Goal: Information Seeking & Learning: Learn about a topic

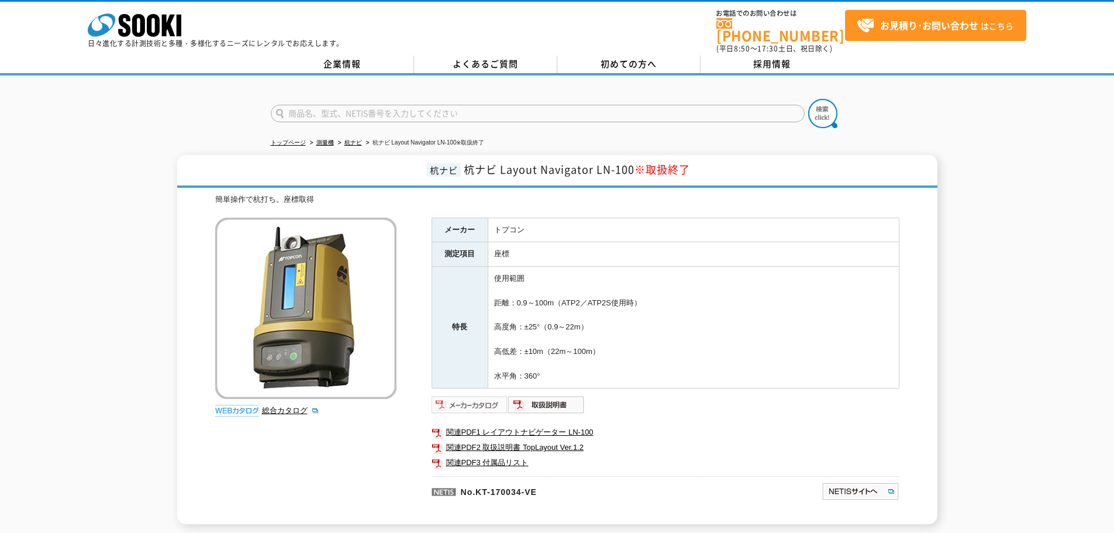
click at [468, 401] on img at bounding box center [470, 404] width 77 height 19
click at [515, 425] on link "関連PDF1 レイアウトナビゲーター LN-100" at bounding box center [666, 432] width 468 height 15
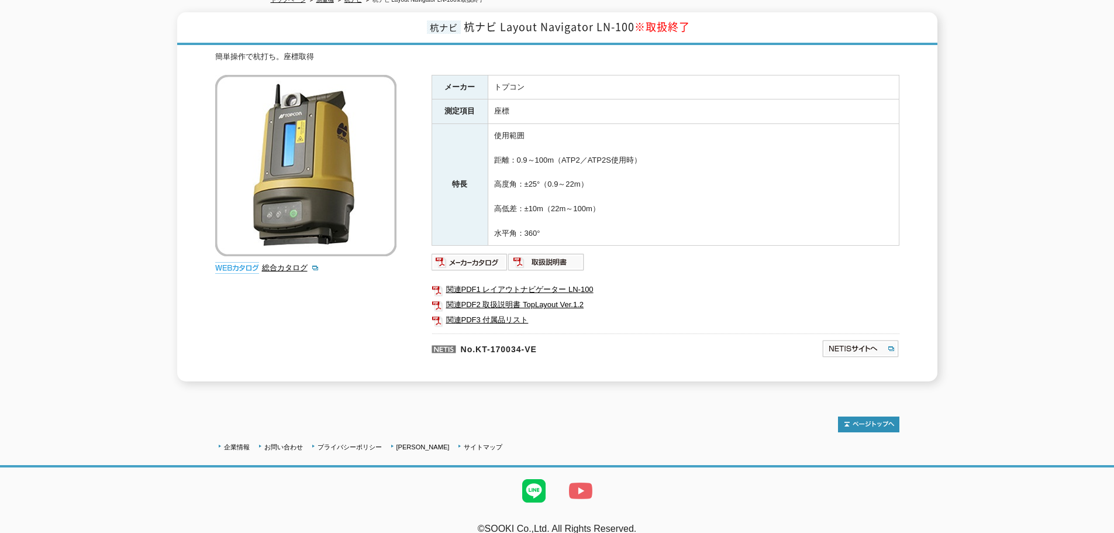
scroll to position [151, 0]
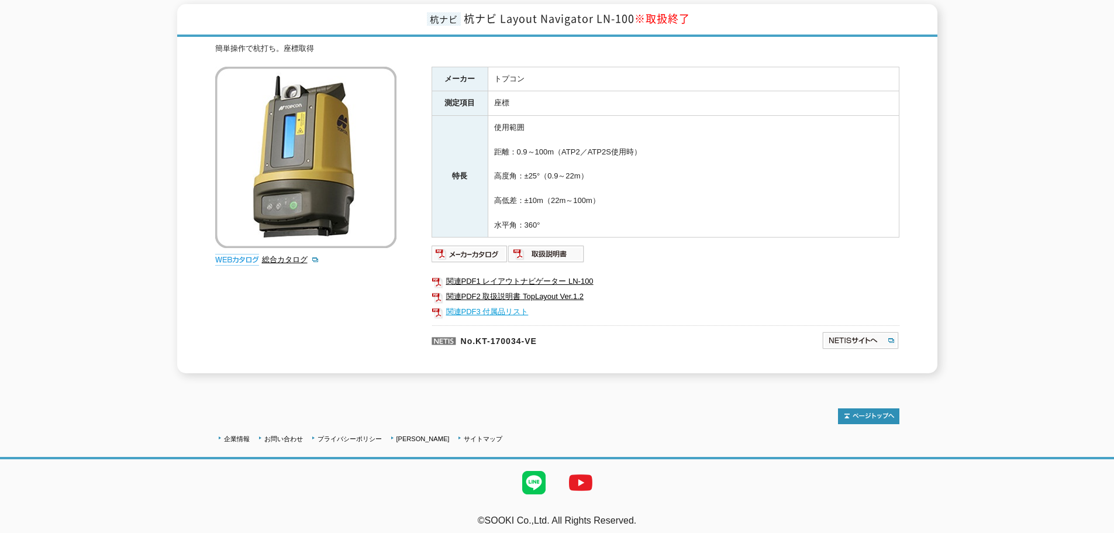
click at [494, 304] on link "関連PDF3 付属品リスト" at bounding box center [666, 311] width 468 height 15
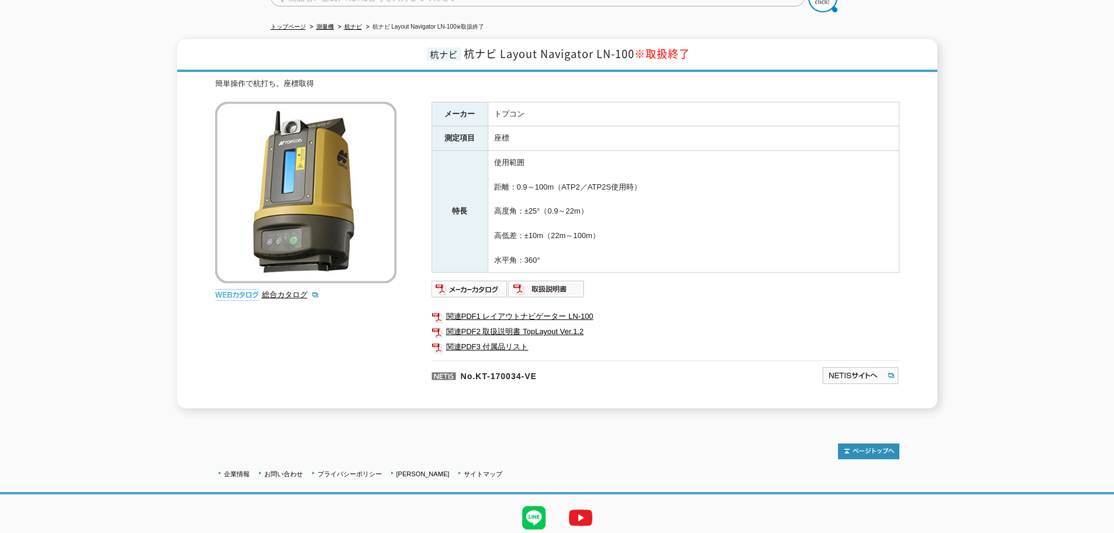
scroll to position [0, 0]
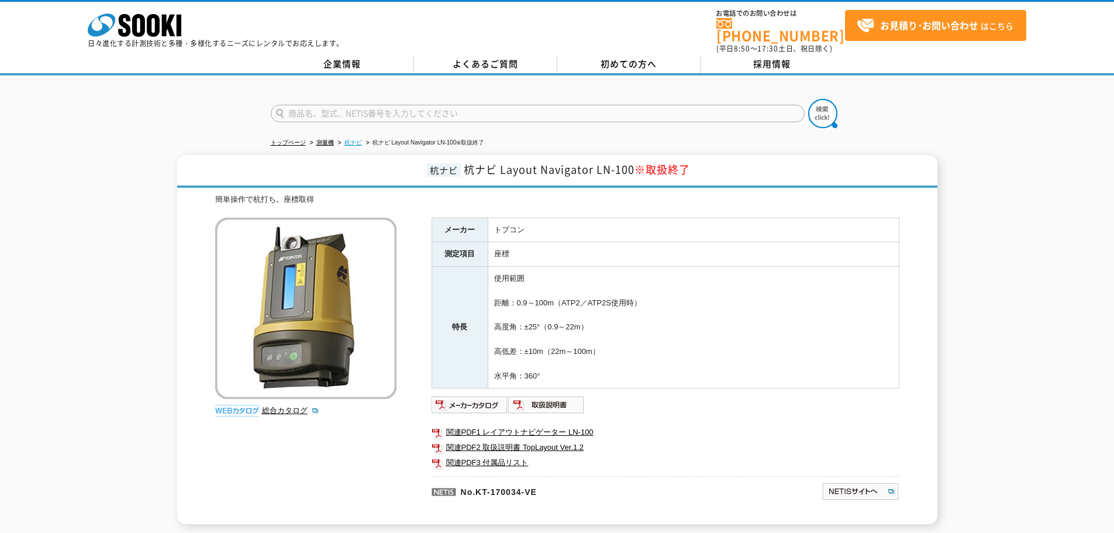
click at [352, 139] on link "杭ナビ" at bounding box center [354, 142] width 18 height 6
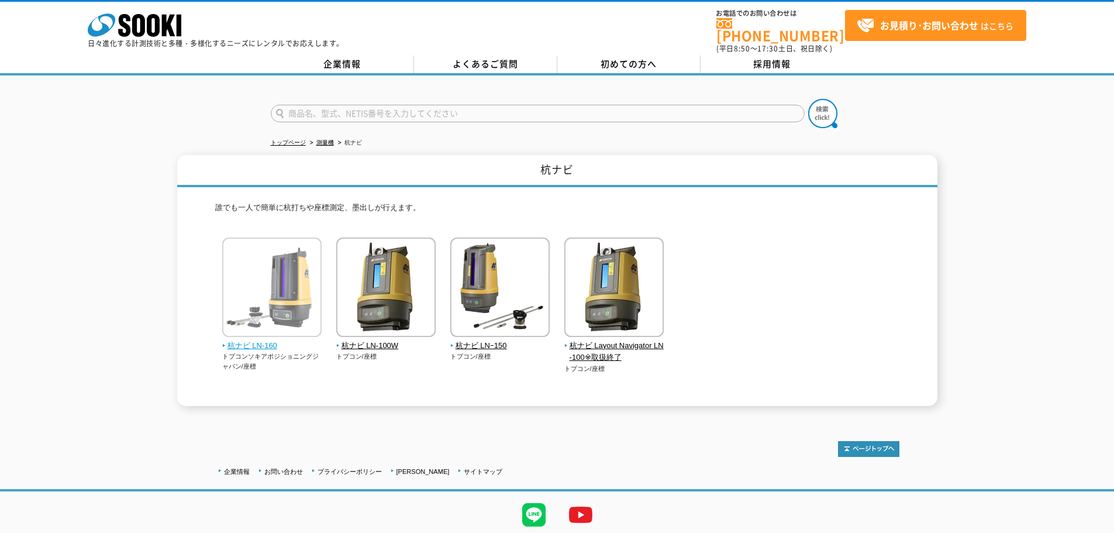
click at [294, 274] on img at bounding box center [271, 288] width 99 height 102
click at [330, 139] on link "測量機" at bounding box center [325, 142] width 18 height 6
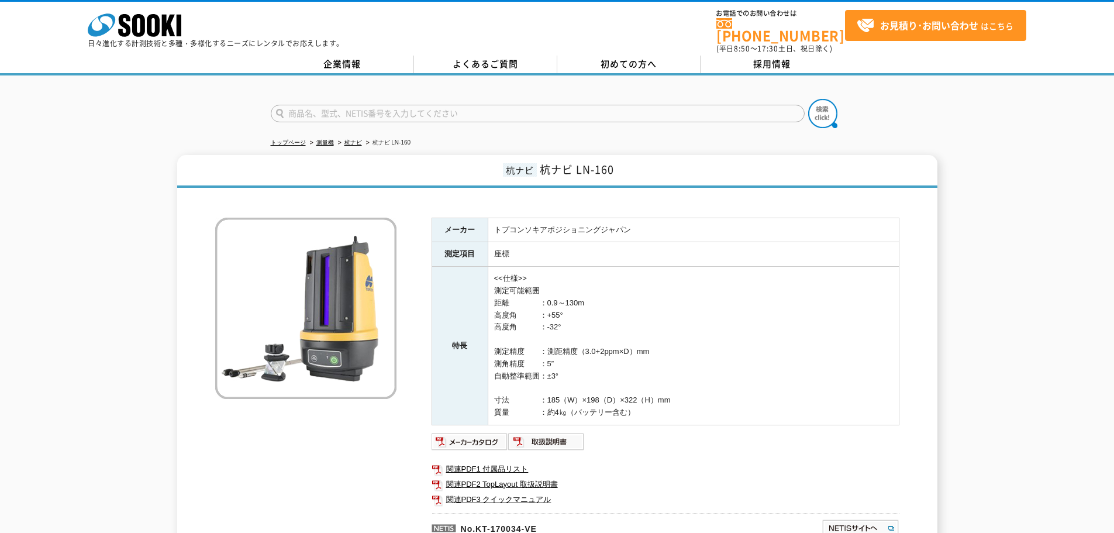
scroll to position [140, 0]
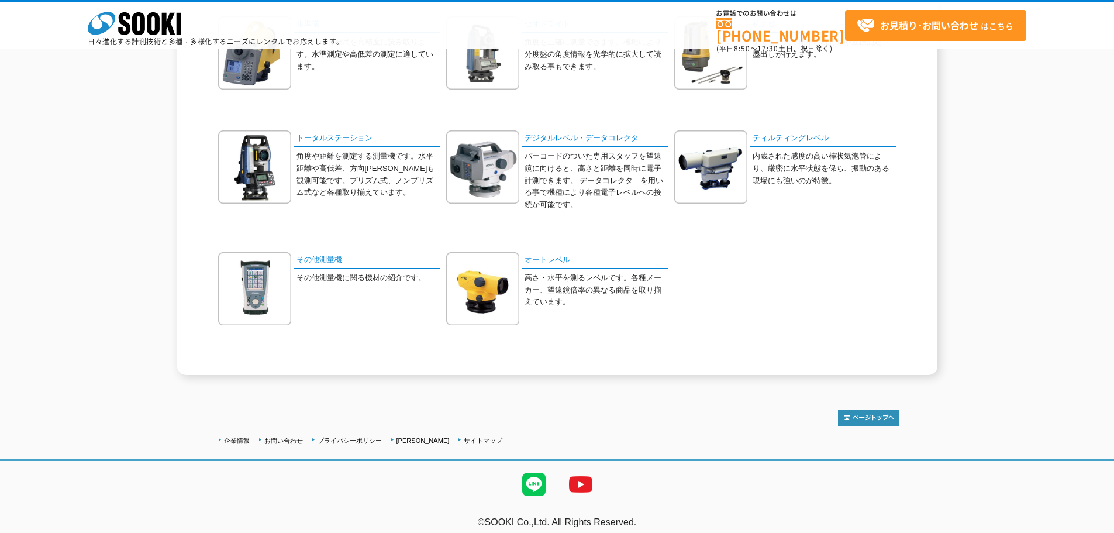
scroll to position [175, 0]
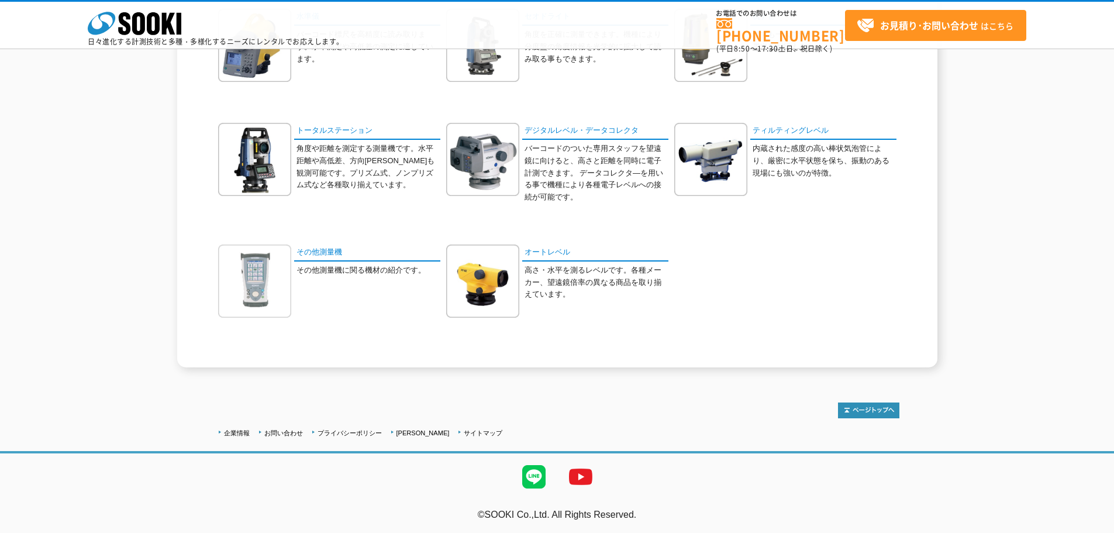
click at [263, 260] on img at bounding box center [254, 280] width 73 height 73
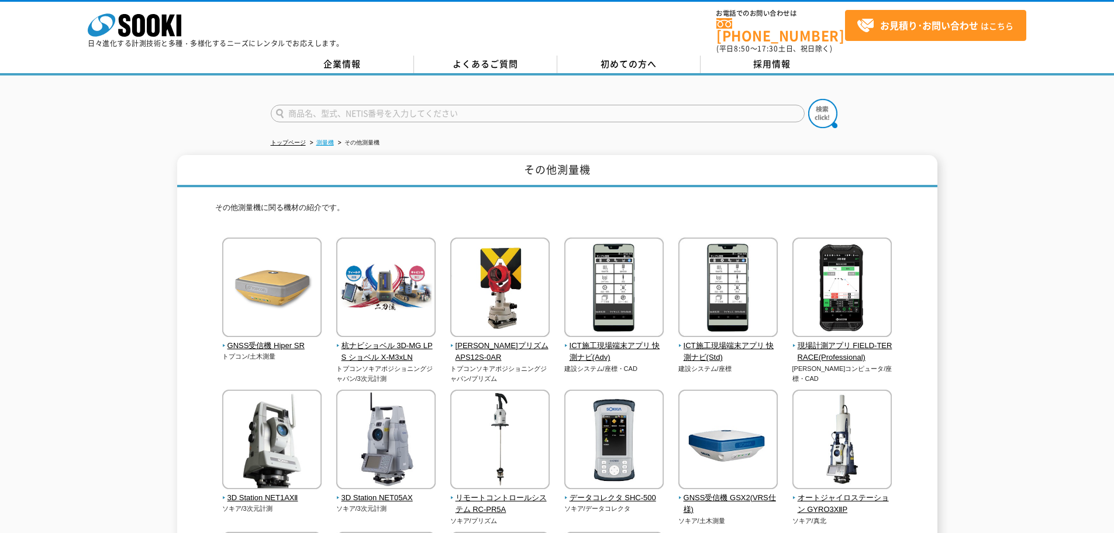
click at [323, 139] on link "測量機" at bounding box center [325, 142] width 18 height 6
